Goal: Task Accomplishment & Management: Use online tool/utility

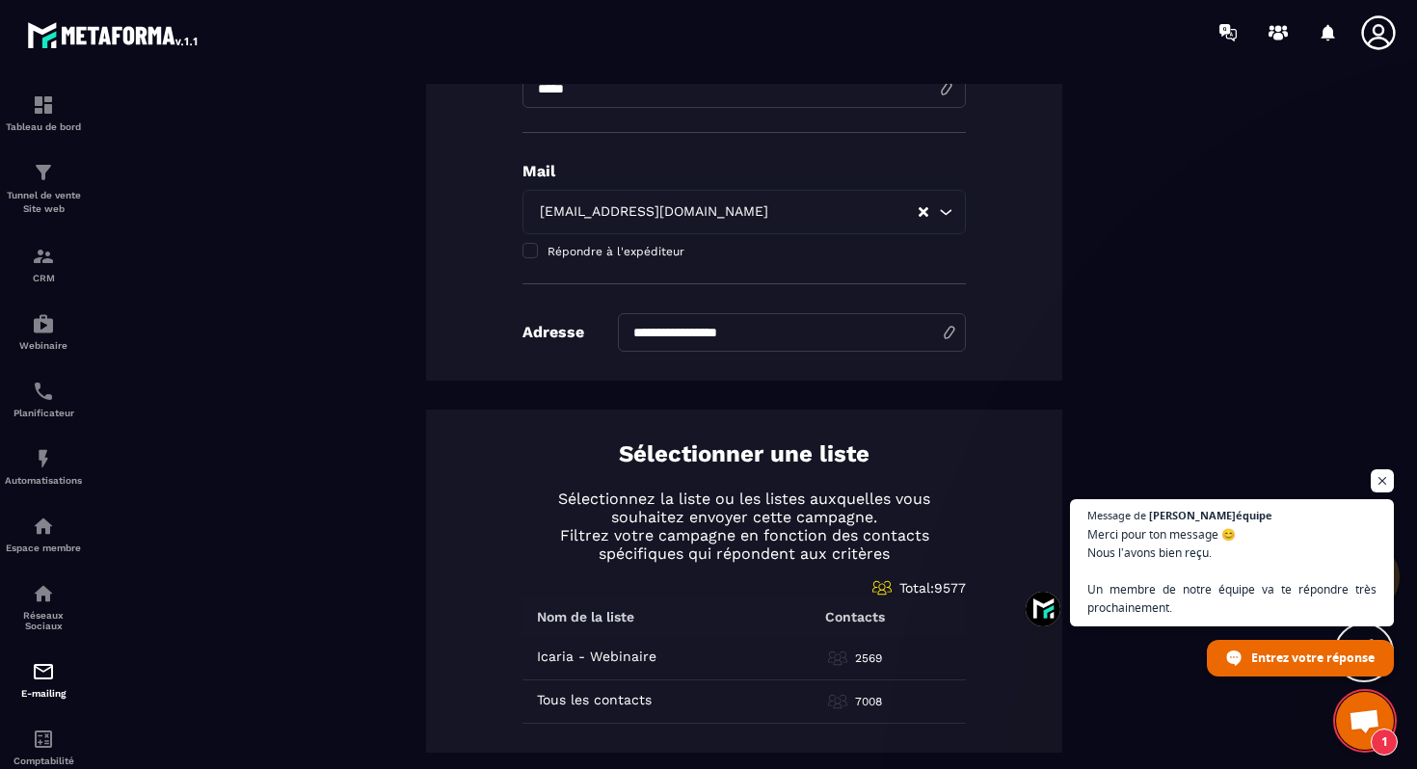
scroll to position [904, 0]
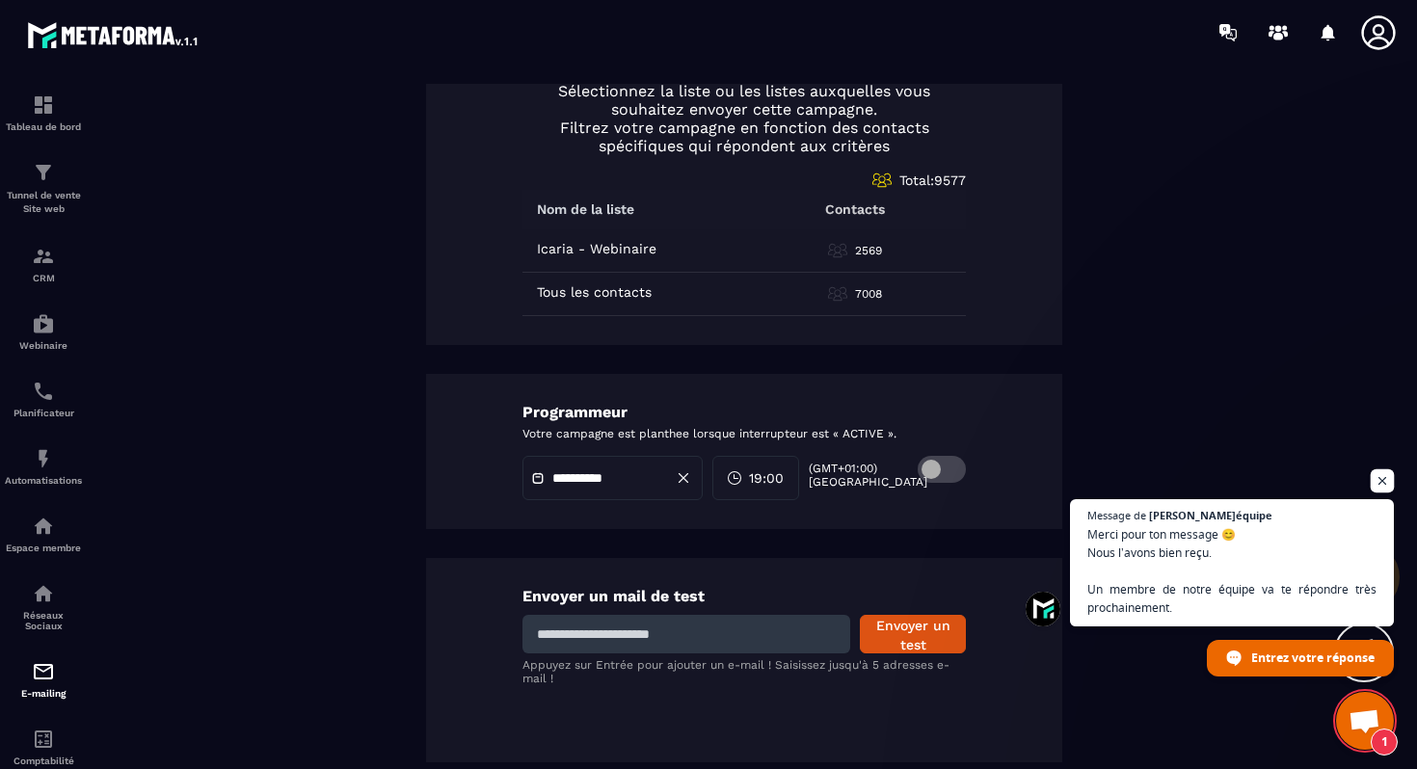
click at [1376, 485] on span "Ouvrir le chat" at bounding box center [1383, 482] width 24 height 24
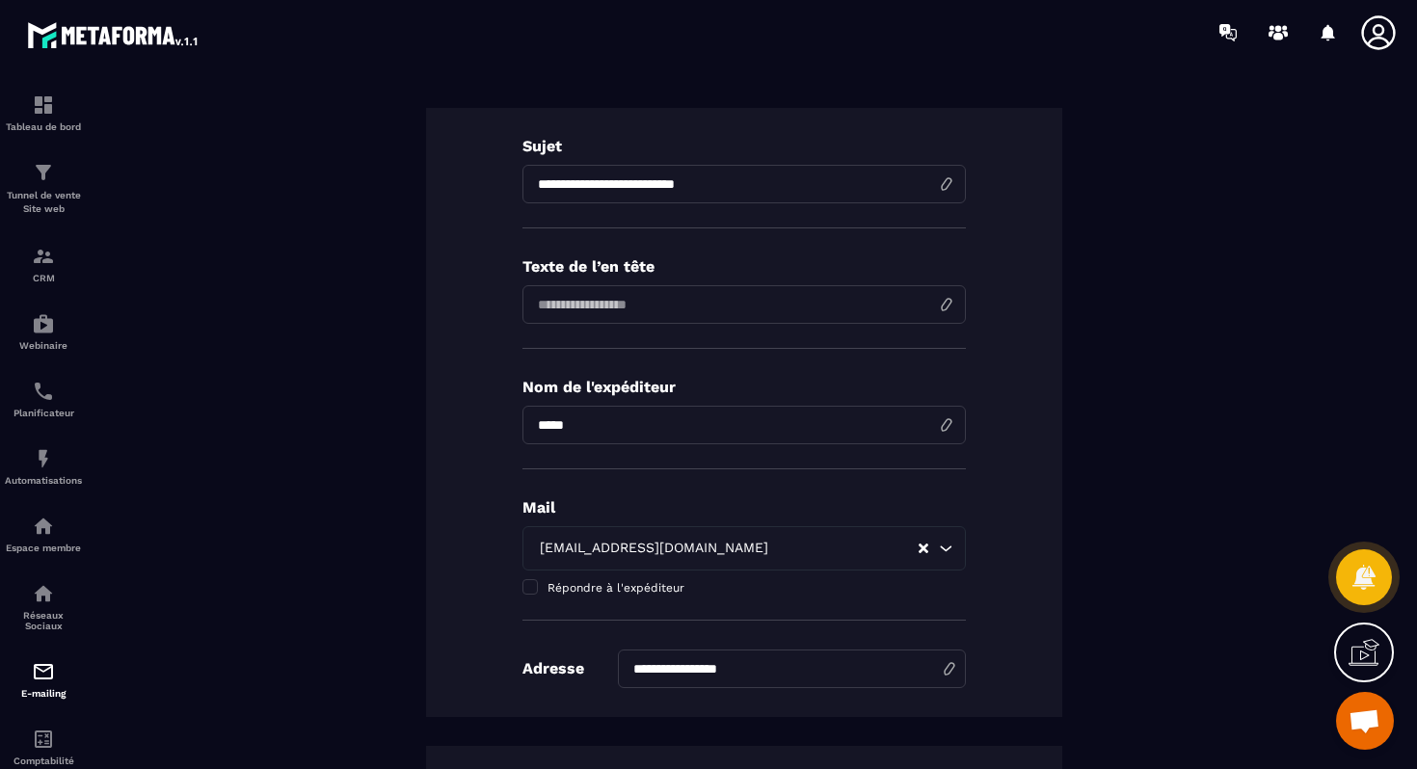
scroll to position [0, 0]
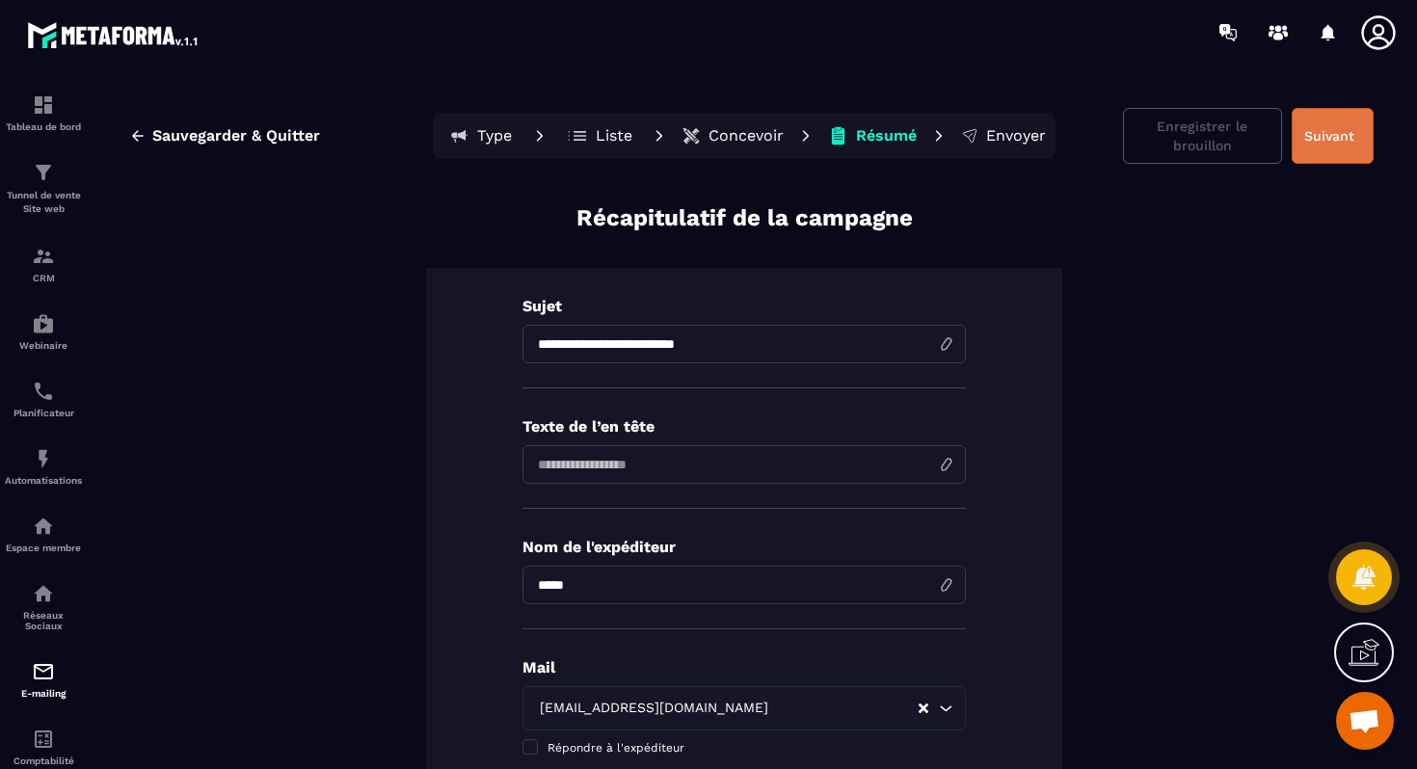
click at [1325, 141] on button "Suivant" at bounding box center [1333, 136] width 82 height 56
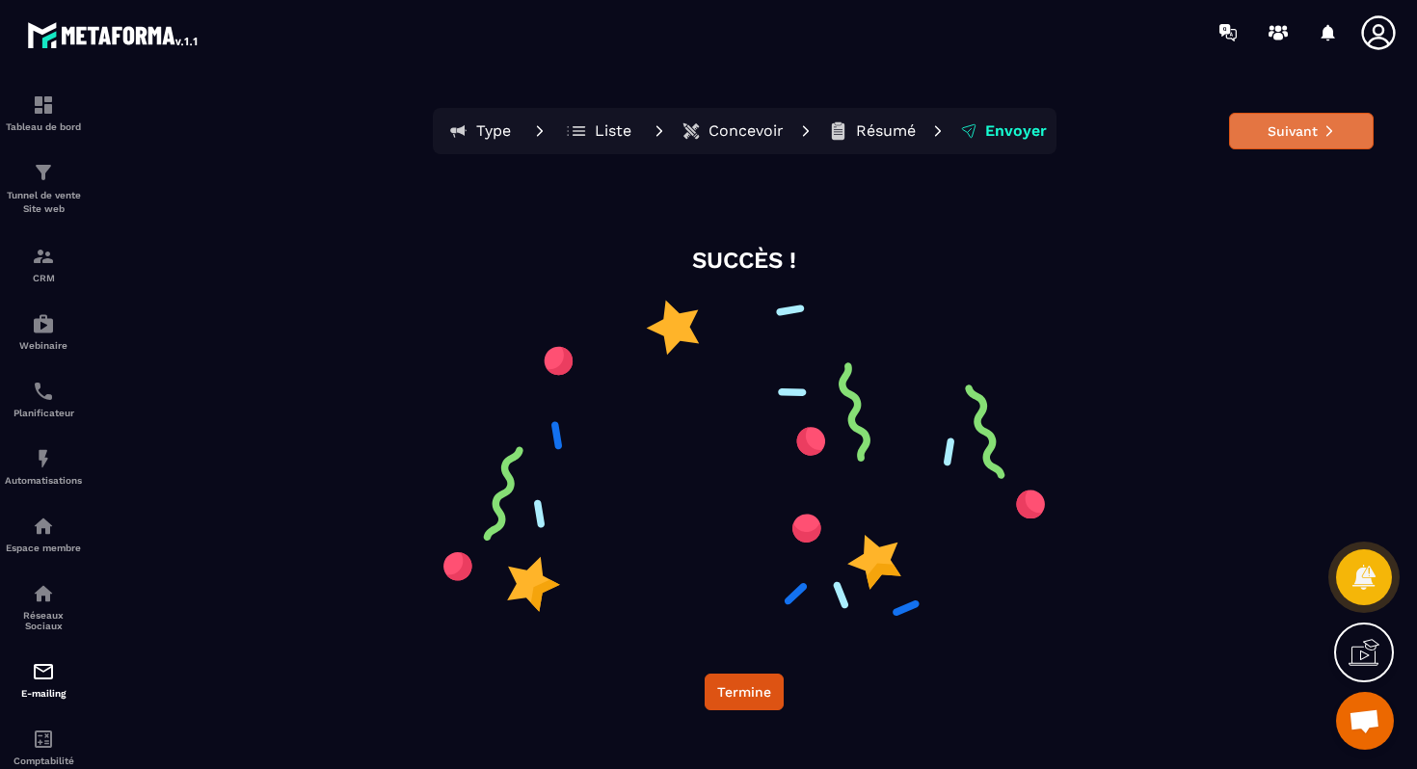
click at [1355, 122] on button "Suivant" at bounding box center [1301, 131] width 145 height 37
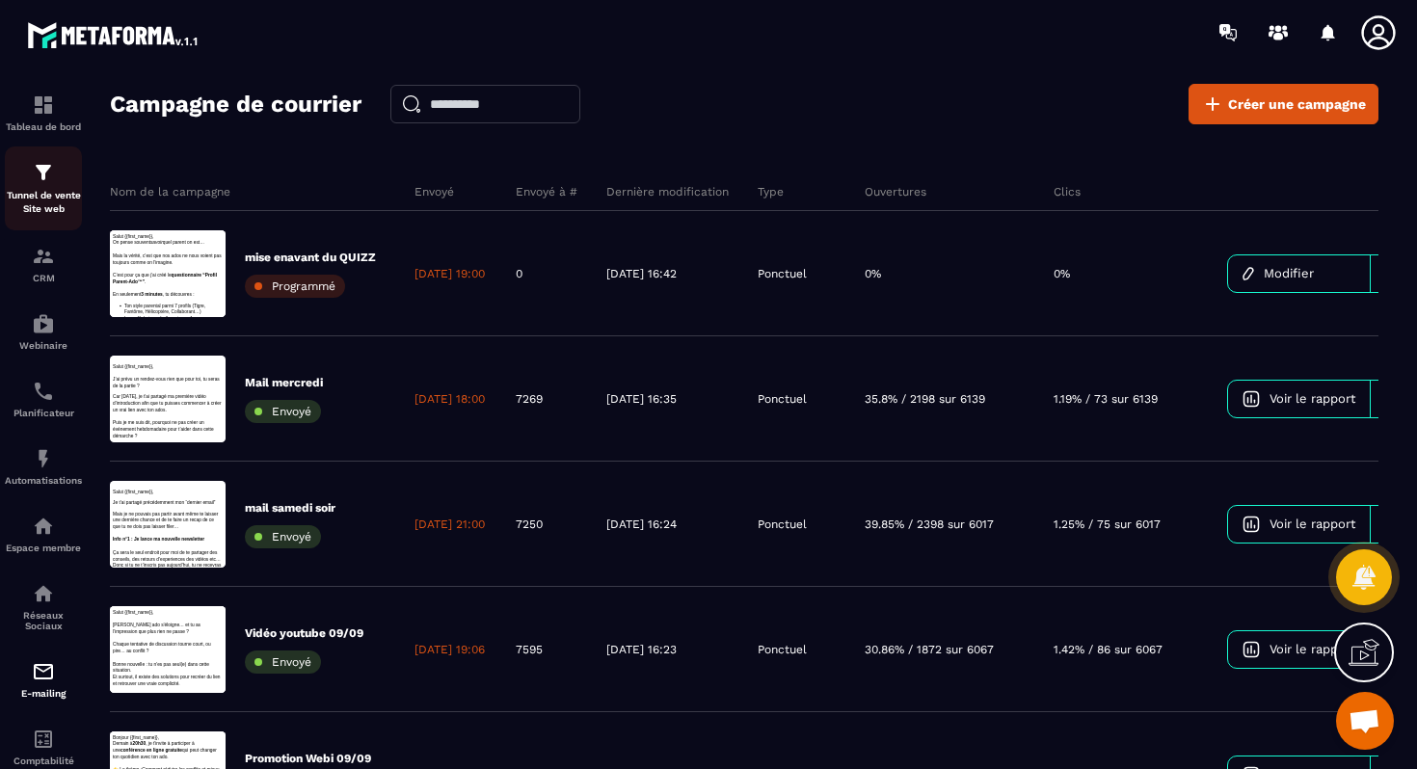
click at [45, 195] on p "Tunnel de vente Site web" at bounding box center [43, 202] width 77 height 27
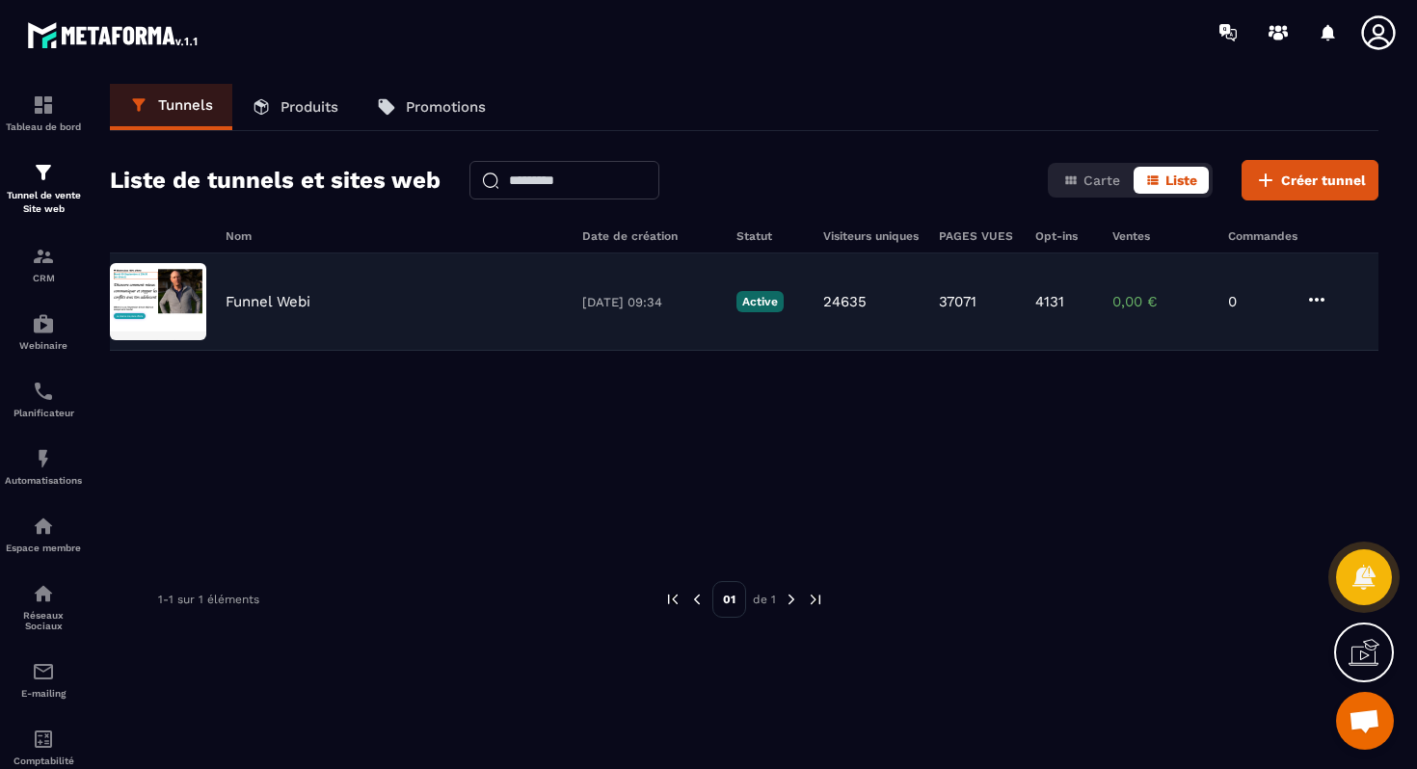
click at [287, 305] on p "Funnel Webi" at bounding box center [268, 301] width 85 height 17
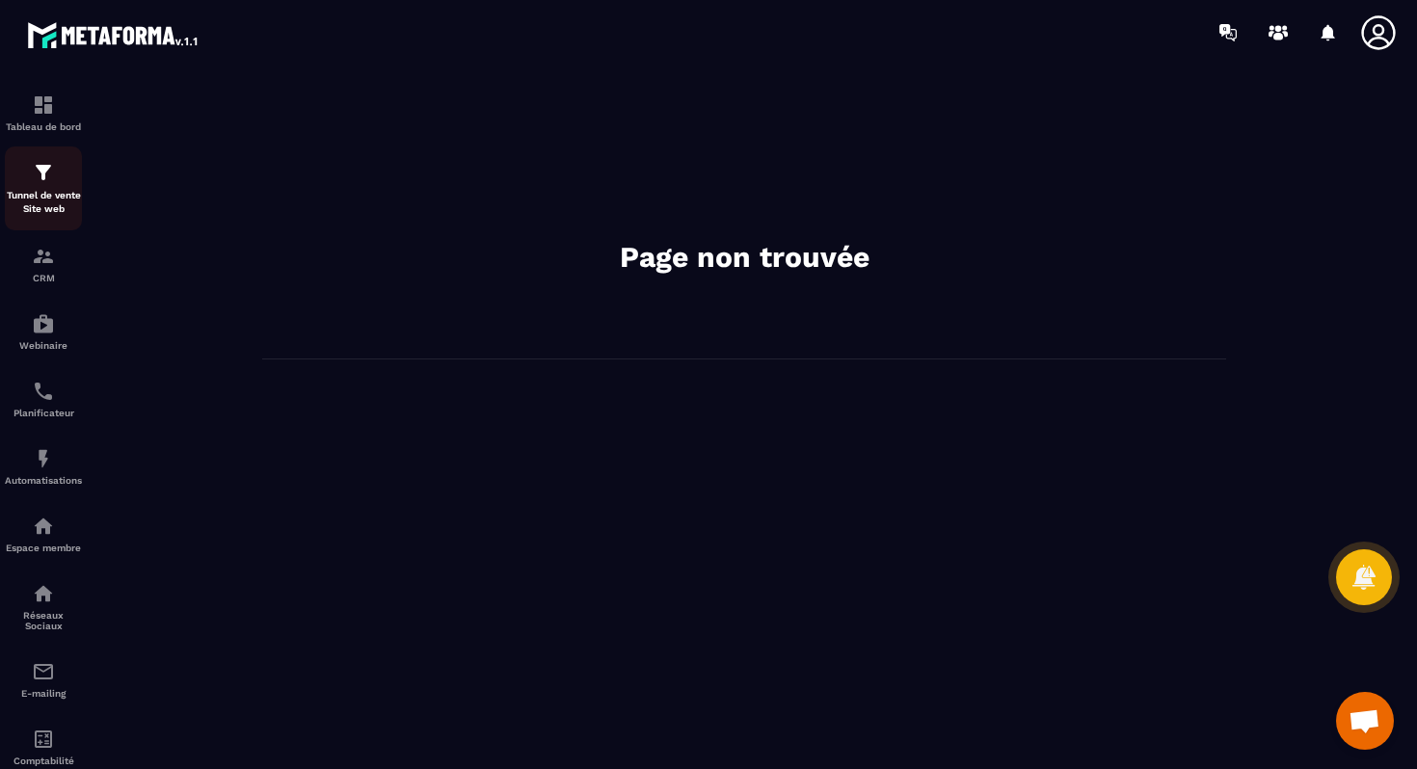
click at [46, 173] on img at bounding box center [43, 172] width 23 height 23
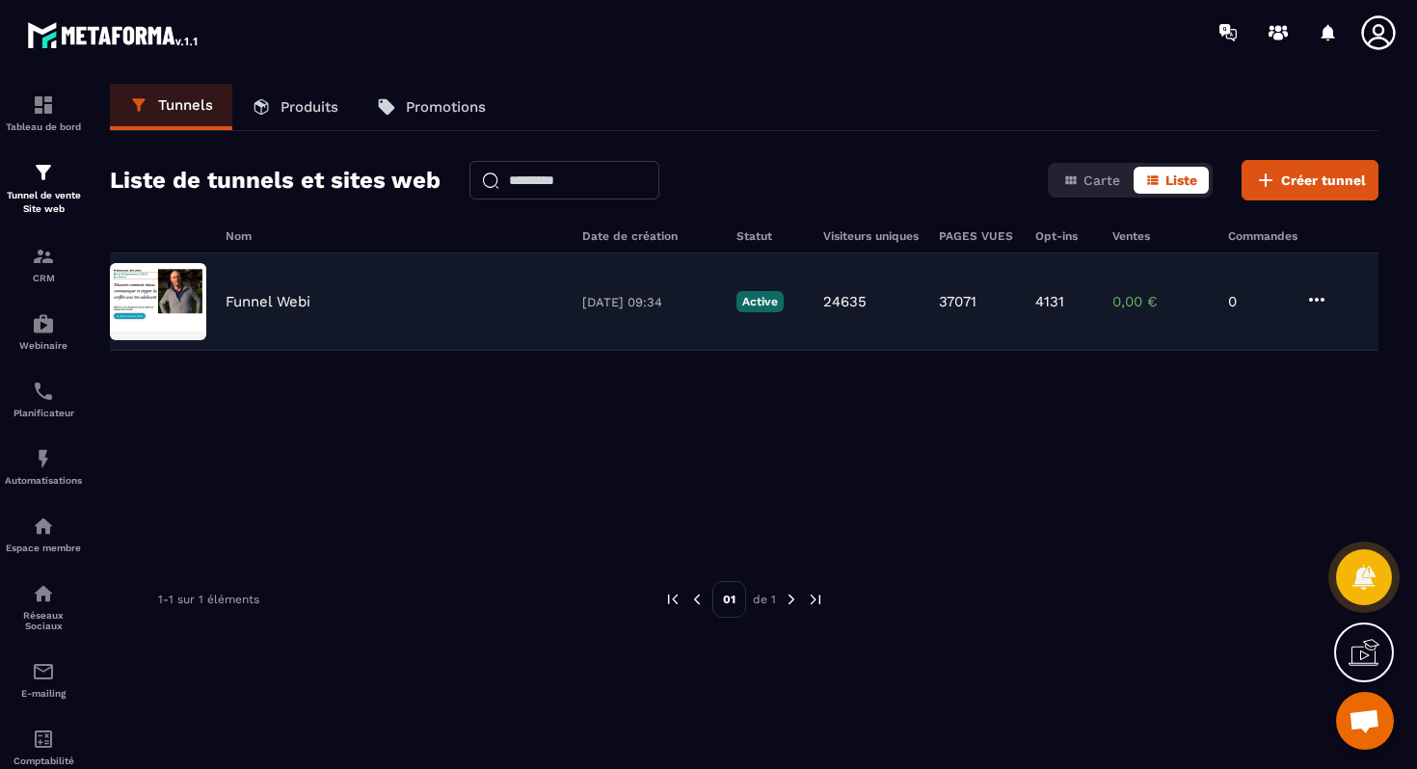
click at [269, 296] on p "Funnel Webi" at bounding box center [268, 301] width 85 height 17
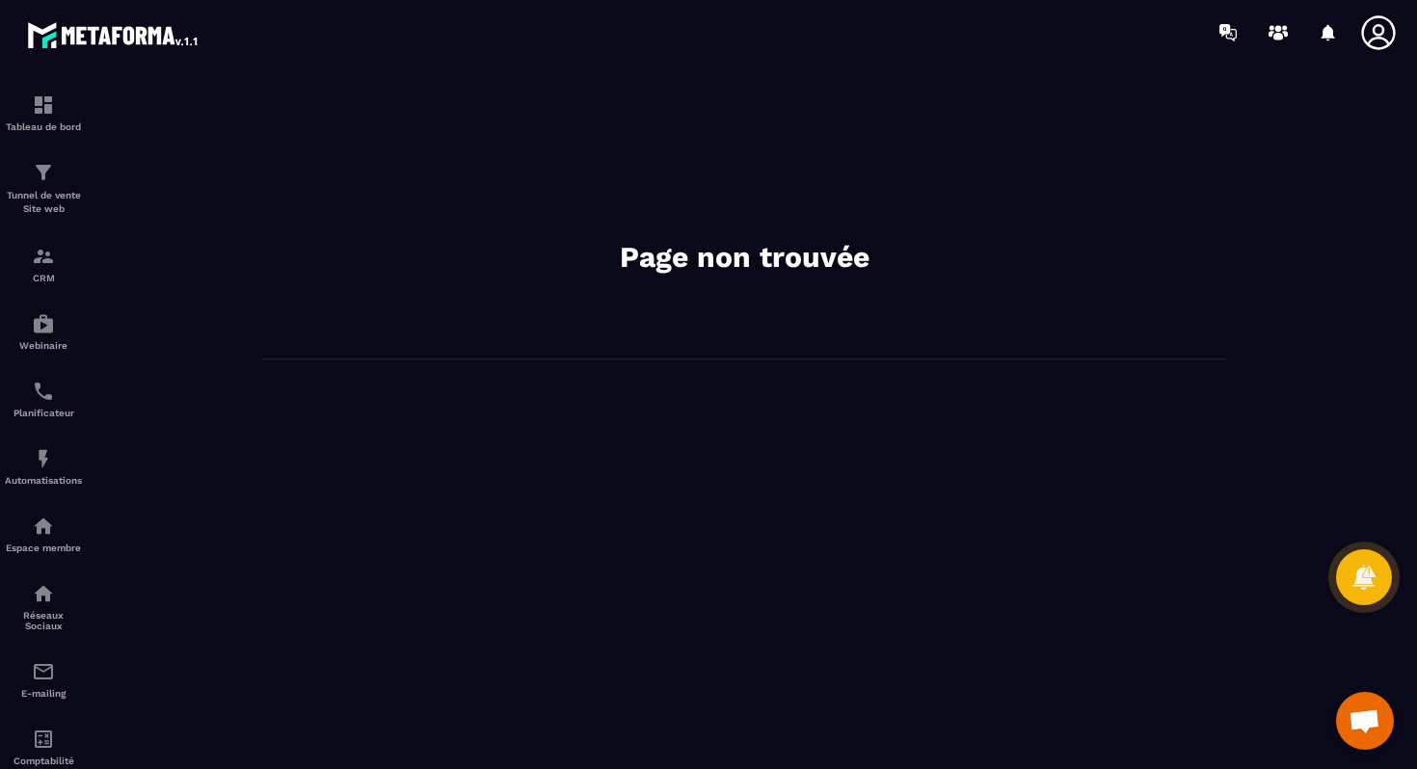
click at [269, 296] on div "Page non trouvée" at bounding box center [744, 222] width 964 height 276
